Goal: Task Accomplishment & Management: Manage account settings

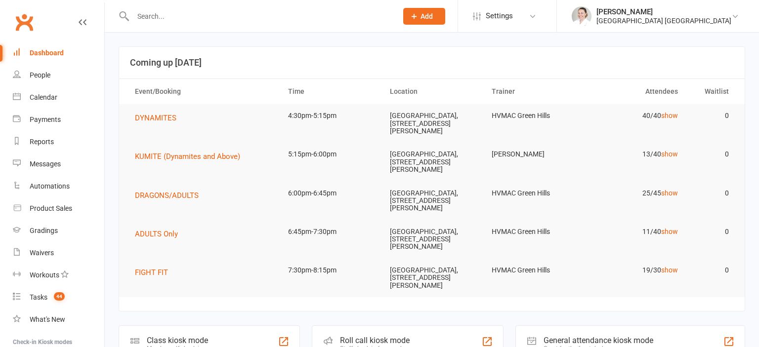
click at [169, 119] on span "DYNAMITES" at bounding box center [156, 118] width 42 height 9
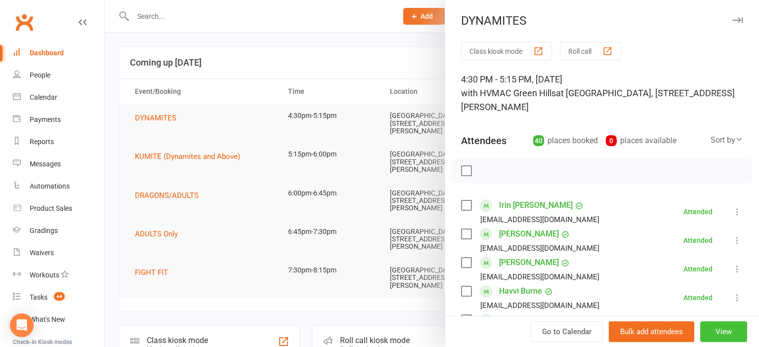
click at [727, 331] on button "View" at bounding box center [723, 332] width 47 height 21
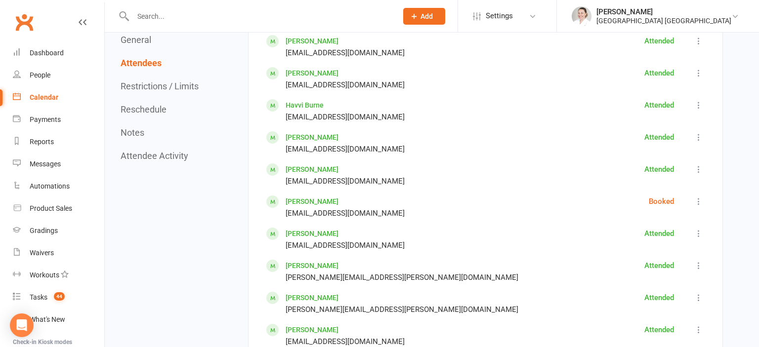
scroll to position [678, 0]
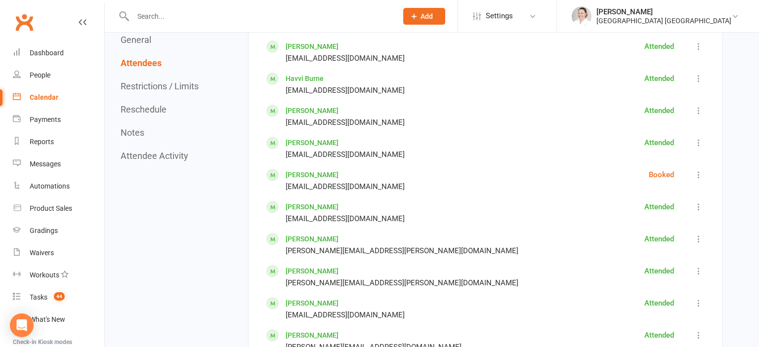
click at [699, 171] on icon at bounding box center [699, 175] width 10 height 10
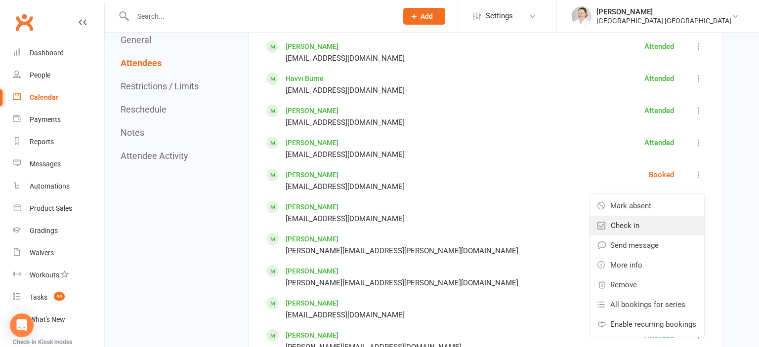
click at [649, 224] on link "Check in" at bounding box center [647, 226] width 115 height 20
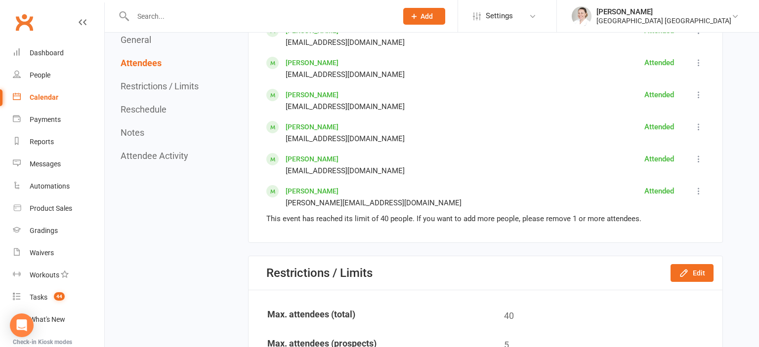
scroll to position [1879, 0]
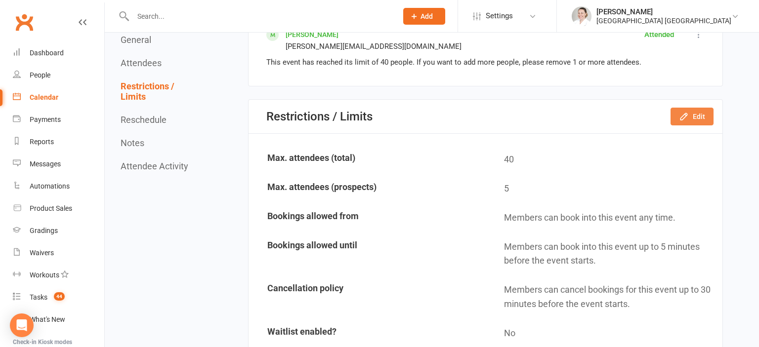
click at [693, 118] on button "Edit" at bounding box center [692, 117] width 43 height 18
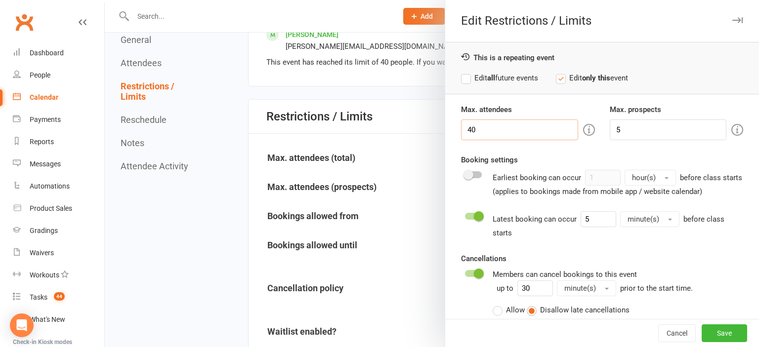
click at [516, 125] on input "40" at bounding box center [519, 130] width 117 height 21
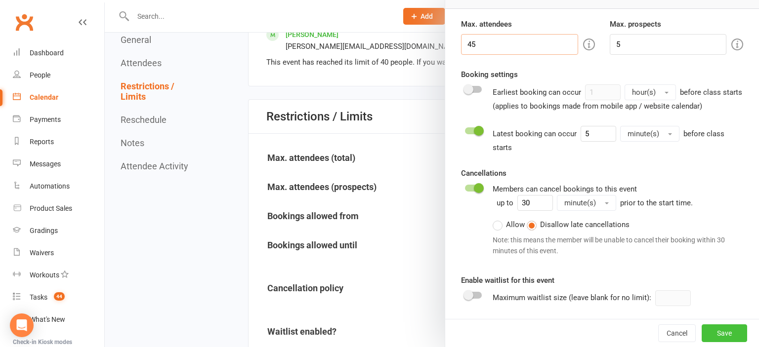
type input "45"
click at [721, 333] on button "Save" at bounding box center [724, 334] width 45 height 18
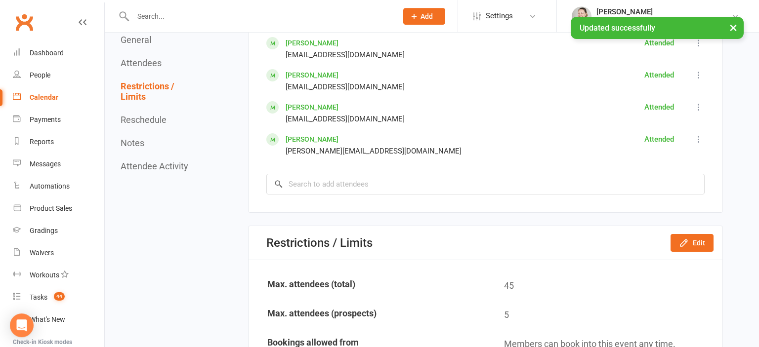
scroll to position [1722, 0]
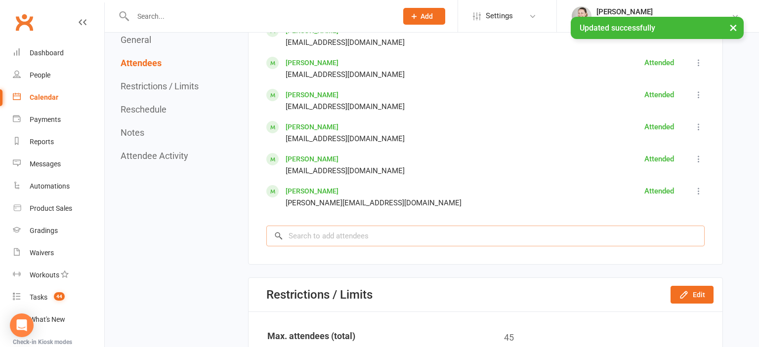
click at [333, 238] on input "search" at bounding box center [485, 236] width 438 height 21
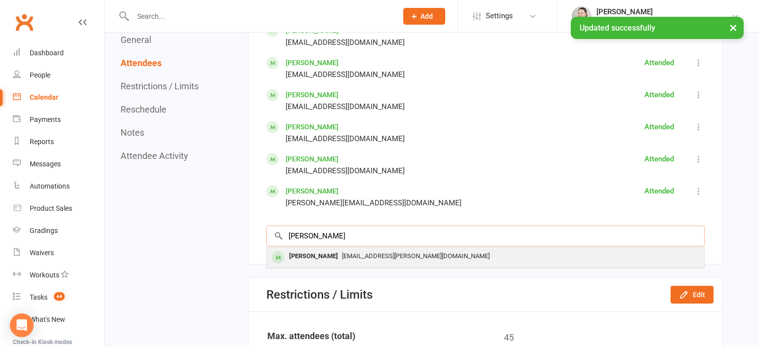
type input "[PERSON_NAME]"
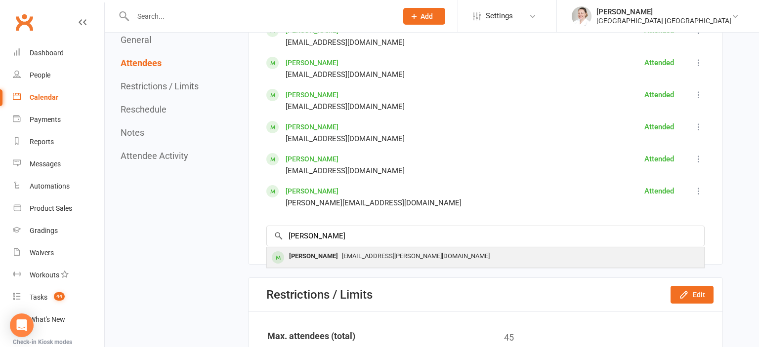
click at [364, 250] on div "[EMAIL_ADDRESS][PERSON_NAME][DOMAIN_NAME]" at bounding box center [486, 257] width 430 height 14
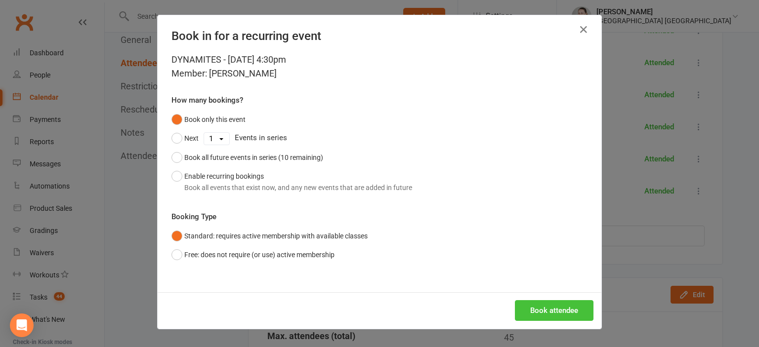
click at [549, 303] on button "Book attendee" at bounding box center [554, 311] width 79 height 21
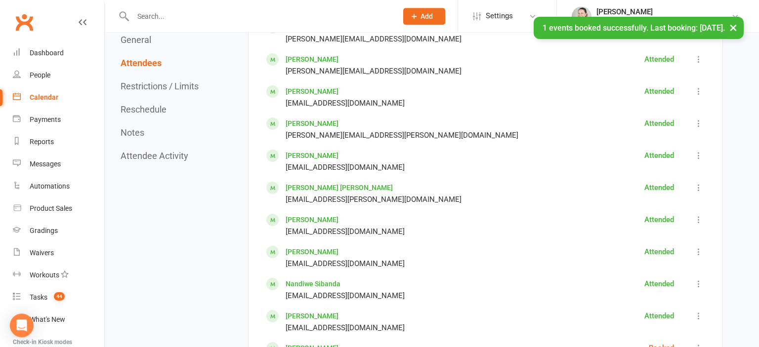
scroll to position [1305, 0]
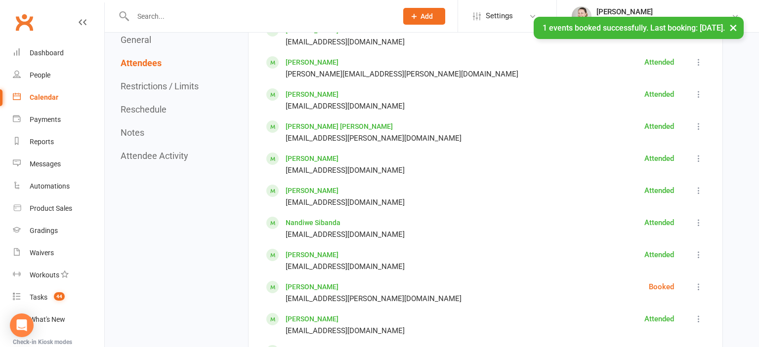
click at [695, 286] on icon at bounding box center [699, 287] width 10 height 10
click at [642, 335] on link "Check in" at bounding box center [647, 338] width 115 height 20
